Goal: Information Seeking & Learning: Understand process/instructions

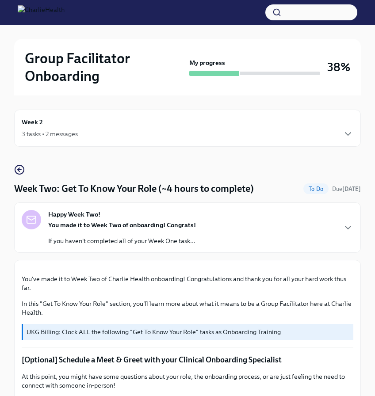
scroll to position [827, 0]
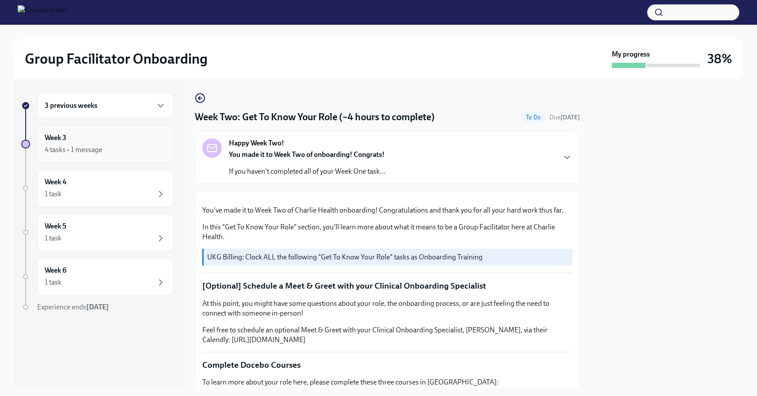
click at [100, 143] on div "Week 3 4 tasks • 1 message" at bounding box center [105, 144] width 121 height 22
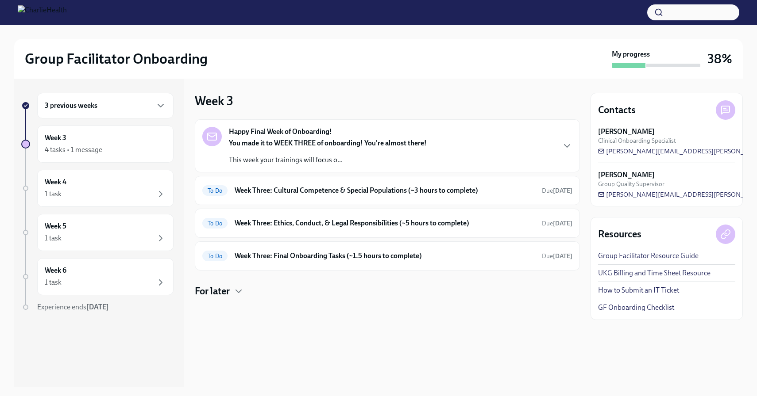
click at [321, 166] on div "Happy Final Week of Onboarding! You made it to WEEK THREE of onboarding! You're…" at bounding box center [387, 145] width 385 height 53
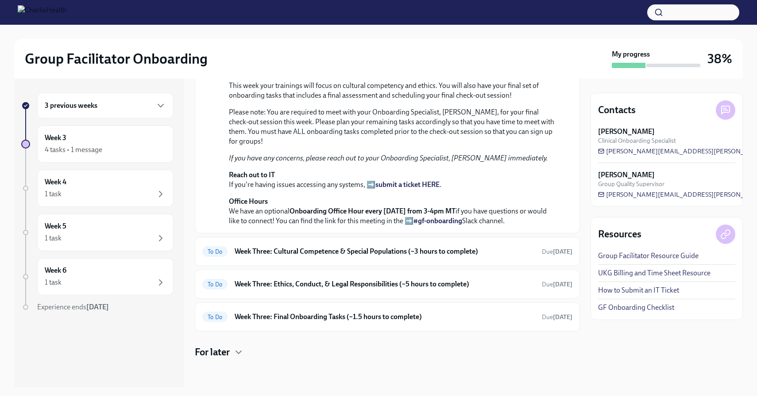
scroll to position [293, 0]
click at [310, 254] on h6 "Week Three: Cultural Competence & Special Populations (~3 hours to complete)" at bounding box center [385, 252] width 300 height 10
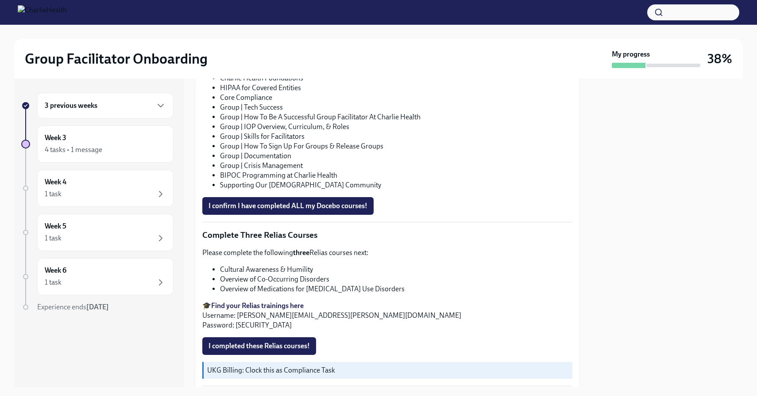
scroll to position [572, 0]
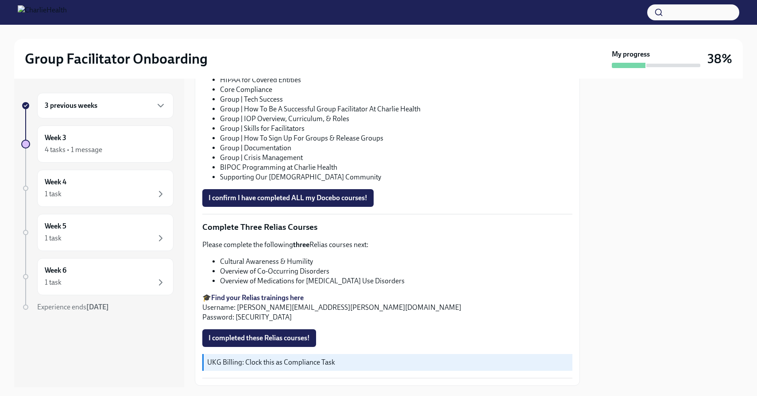
drag, startPoint x: 307, startPoint y: 257, endPoint x: 308, endPoint y: 281, distance: 23.5
click at [308, 280] on ul "Cultural Awareness & Humility Overview of Co-Occurring Disorders Overview of Me…" at bounding box center [387, 271] width 370 height 29
click at [308, 281] on li "Overview of Medications for Opioid Use Disorders" at bounding box center [396, 282] width 352 height 10
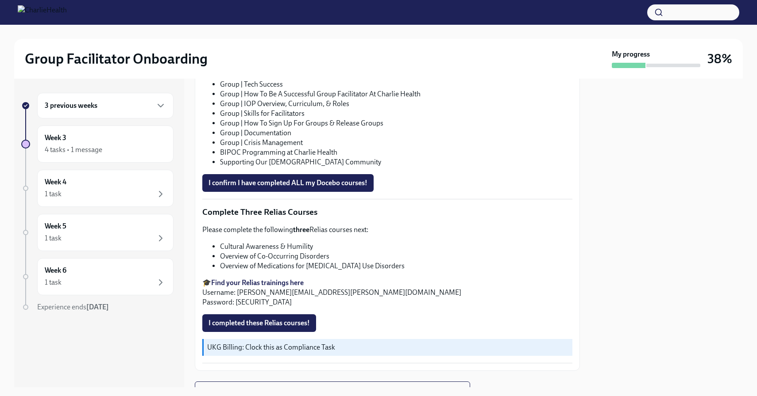
scroll to position [627, 0]
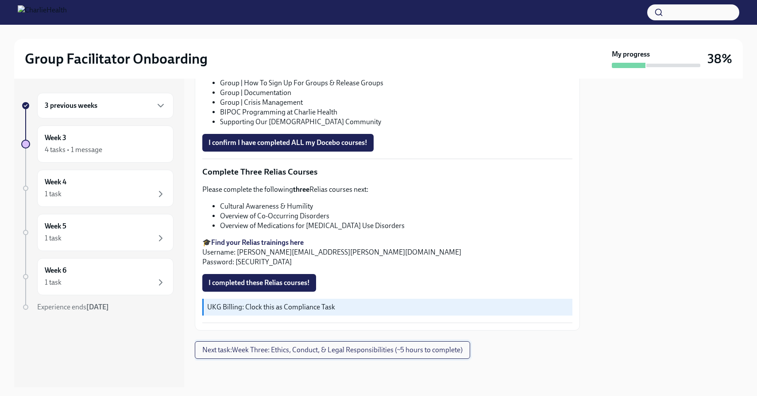
click at [342, 354] on span "Next task : Week Three: Ethics, Conduct, & Legal Responsibilities (~5 hours to …" at bounding box center [332, 350] width 260 height 9
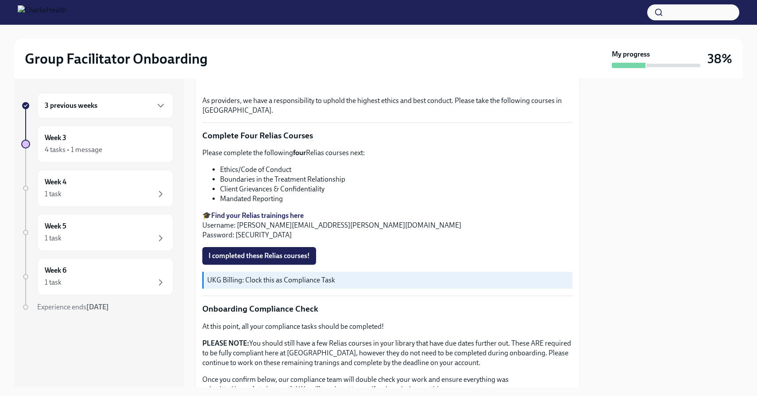
scroll to position [489, 0]
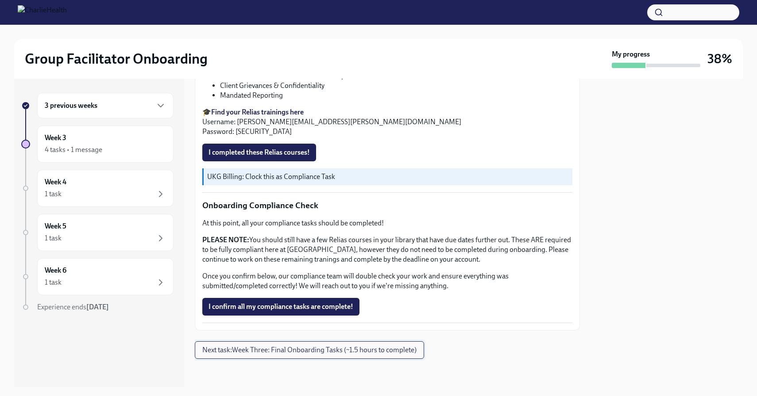
click at [366, 356] on button "Next task : Week Three: Final Onboarding Tasks (~1.5 hours to complete)" at bounding box center [309, 351] width 229 height 18
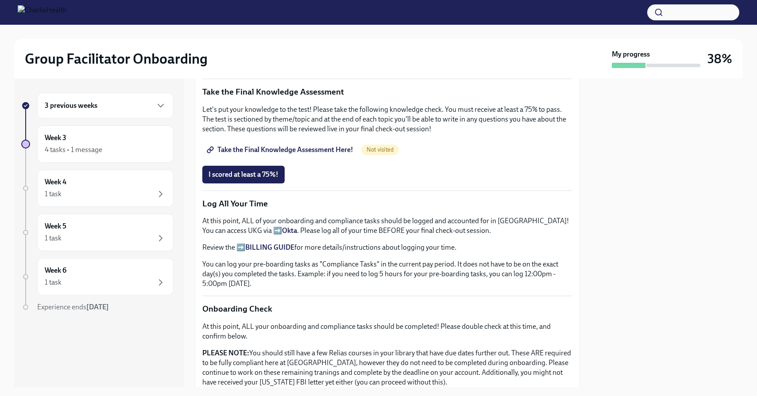
scroll to position [649, 0]
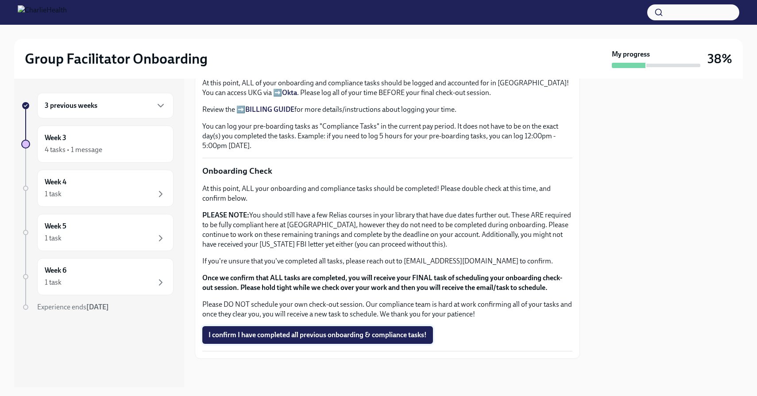
click at [359, 335] on span "I confirm I have completed all previous onboarding & compliance tasks!" at bounding box center [317, 335] width 218 height 9
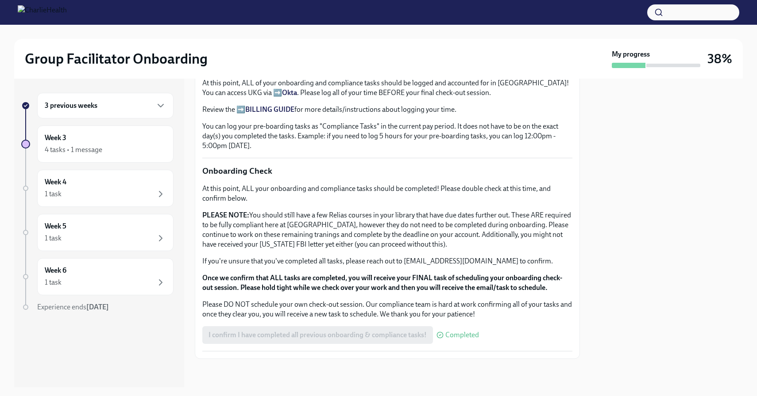
click at [375, 333] on div "I confirm I have completed all previous onboarding & compliance tasks! Completed" at bounding box center [340, 336] width 277 height 18
click at [375, 335] on span "Completed" at bounding box center [462, 335] width 34 height 7
click at [375, 336] on span "Completed" at bounding box center [462, 335] width 34 height 7
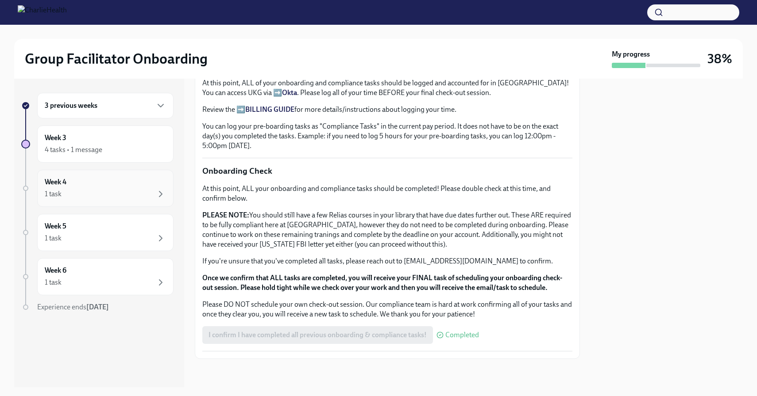
click at [129, 203] on div "Week 4 1 task" at bounding box center [105, 188] width 136 height 37
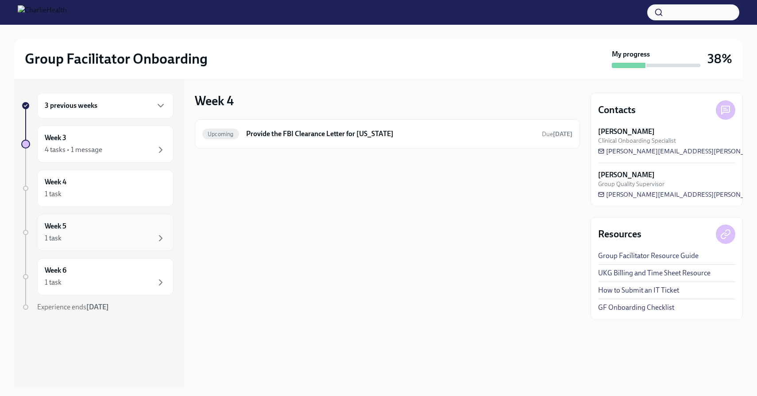
click at [145, 237] on div "1 task" at bounding box center [105, 238] width 121 height 11
click at [142, 274] on div "Week 6 1 task" at bounding box center [105, 277] width 121 height 22
click at [134, 250] on div "Week 5 1 task" at bounding box center [105, 232] width 136 height 37
click at [128, 190] on div "1 task" at bounding box center [105, 194] width 121 height 11
click at [127, 226] on div "Week 5 1 task" at bounding box center [105, 233] width 121 height 22
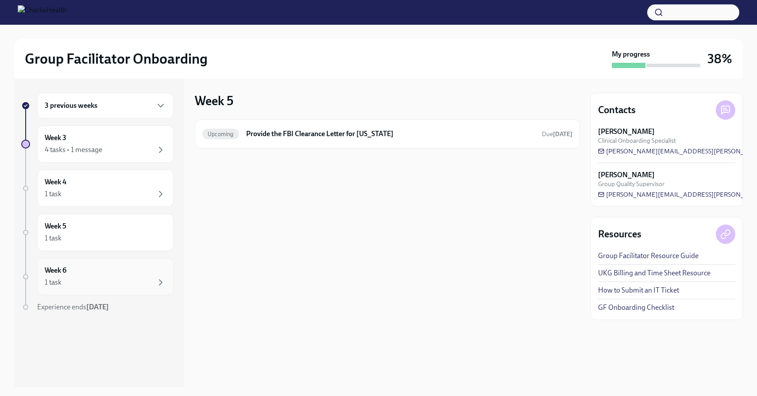
click at [125, 258] on div "Week 6 1 task" at bounding box center [105, 276] width 136 height 37
click at [127, 191] on div "1 task" at bounding box center [105, 194] width 121 height 11
click at [124, 241] on div "1 task" at bounding box center [105, 238] width 121 height 11
click at [122, 274] on div "Week 6 1 task" at bounding box center [105, 277] width 121 height 22
click at [312, 141] on div "Upcoming Provide the FBI Clearance Letter for Pennsylvania Due Sep 2nd" at bounding box center [387, 134] width 370 height 14
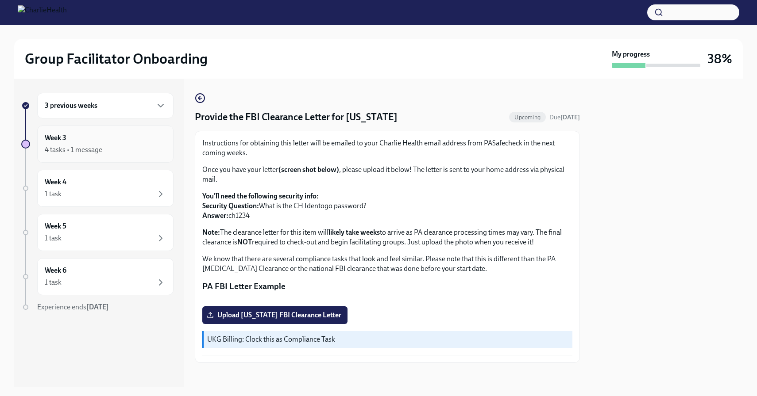
click at [85, 151] on div "4 tasks • 1 message" at bounding box center [74, 150] width 58 height 10
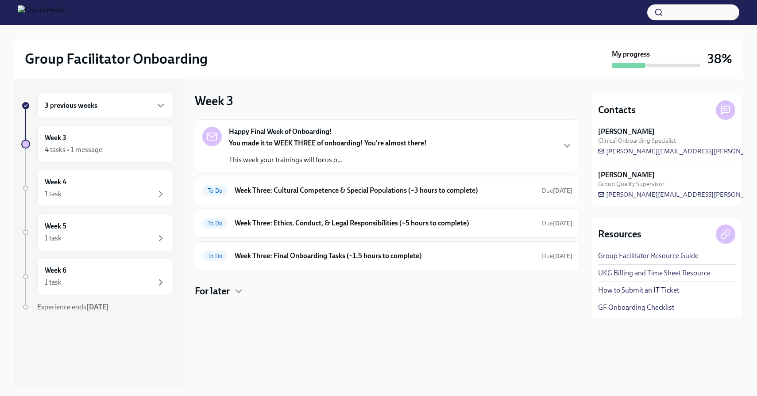
click at [393, 94] on div "Week 3 Happy Final Week of Onboarding! You made it to WEEK THREE of onboarding!…" at bounding box center [387, 195] width 385 height 205
